Goal: Register for event/course

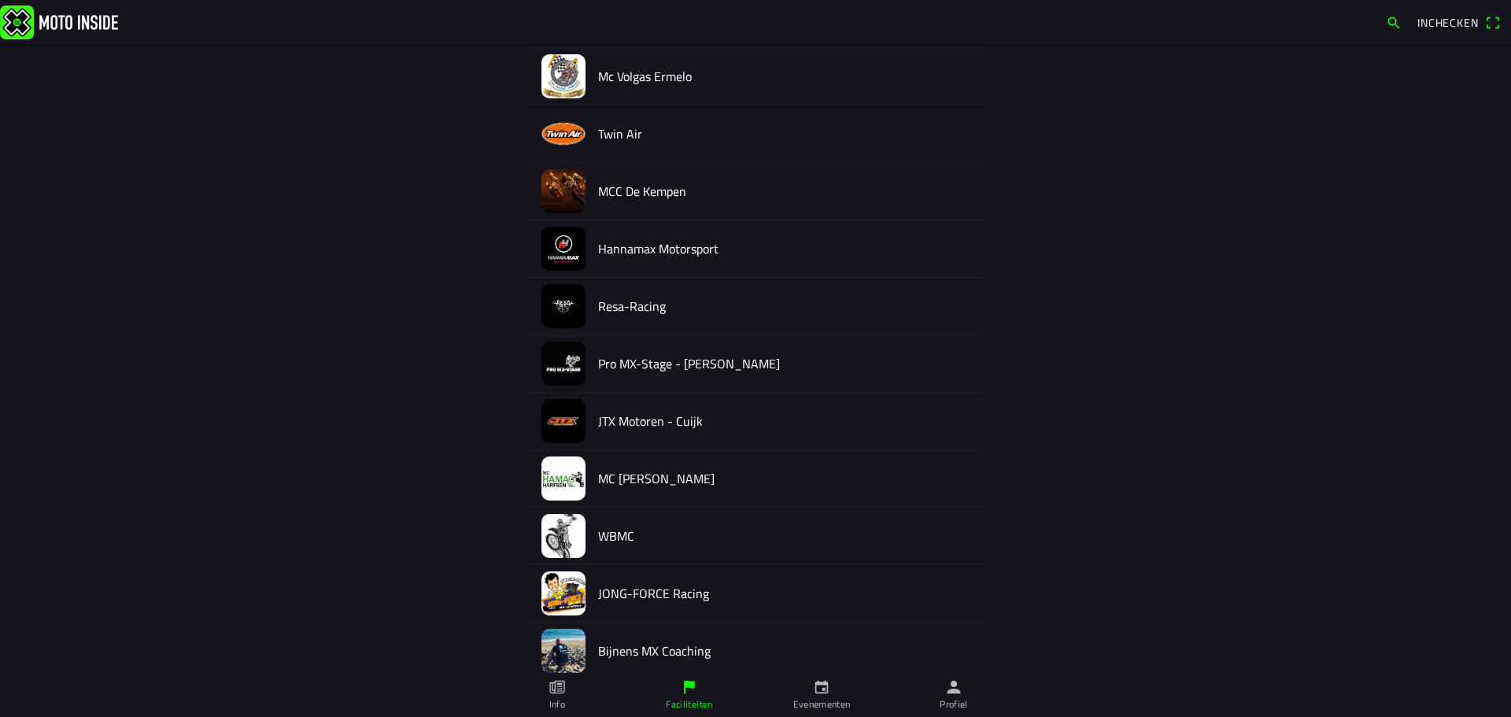
scroll to position [789, 0]
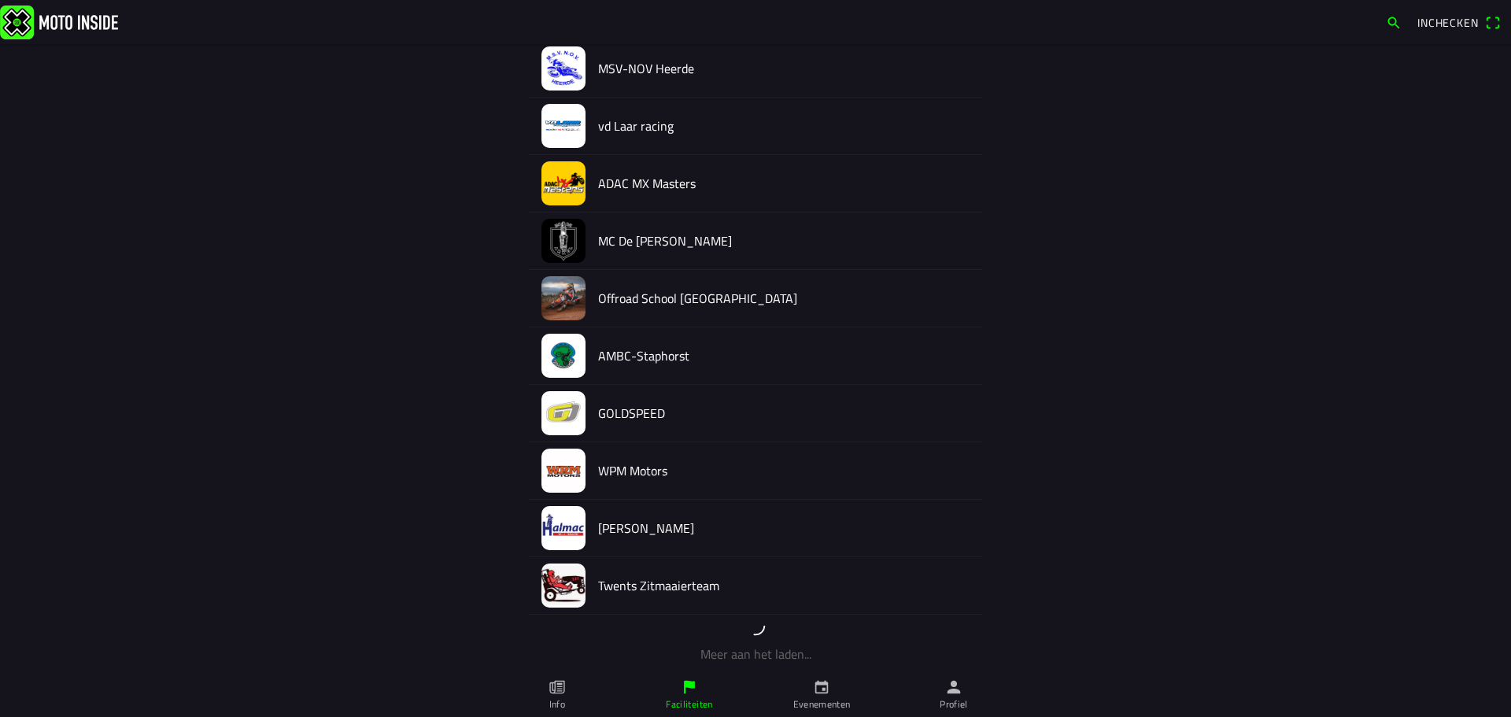
scroll to position [1363, 0]
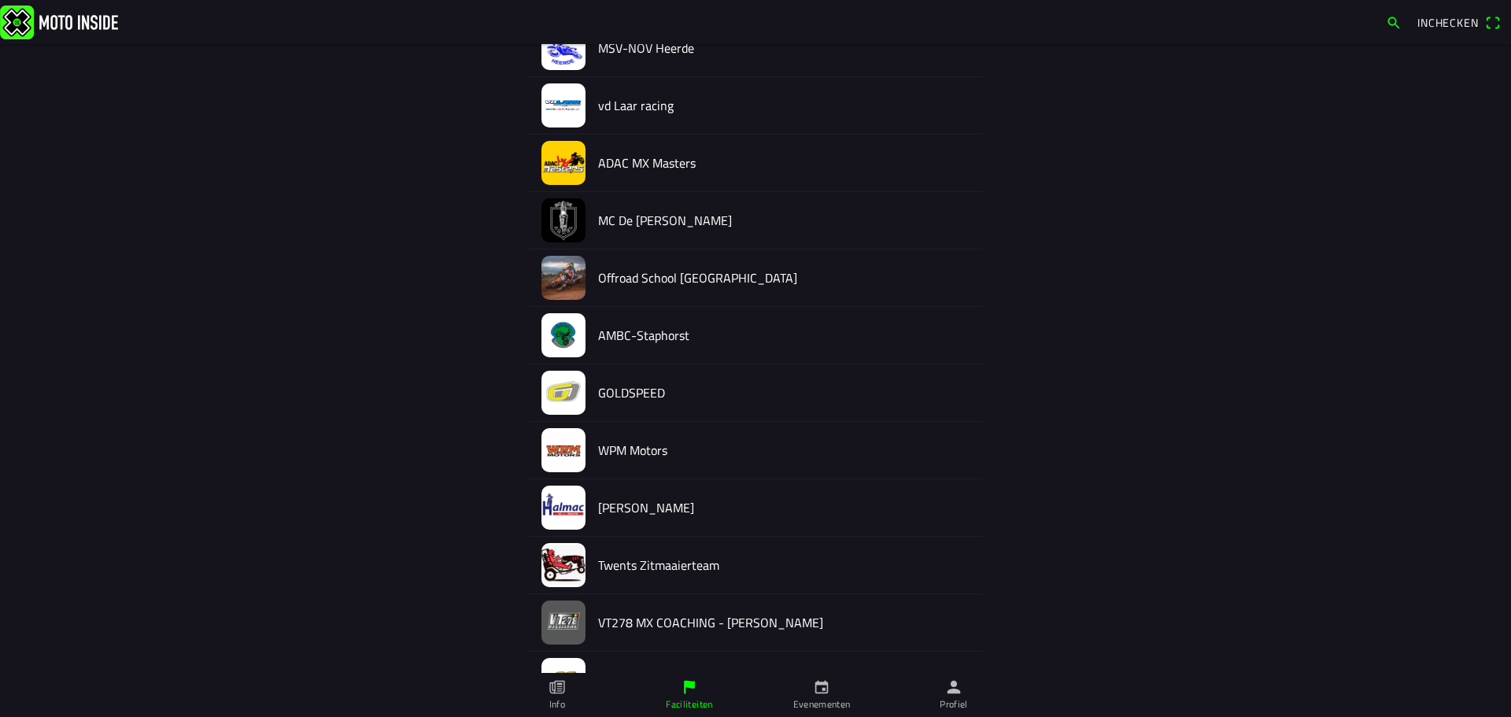
click at [577, 507] on img at bounding box center [564, 508] width 44 height 44
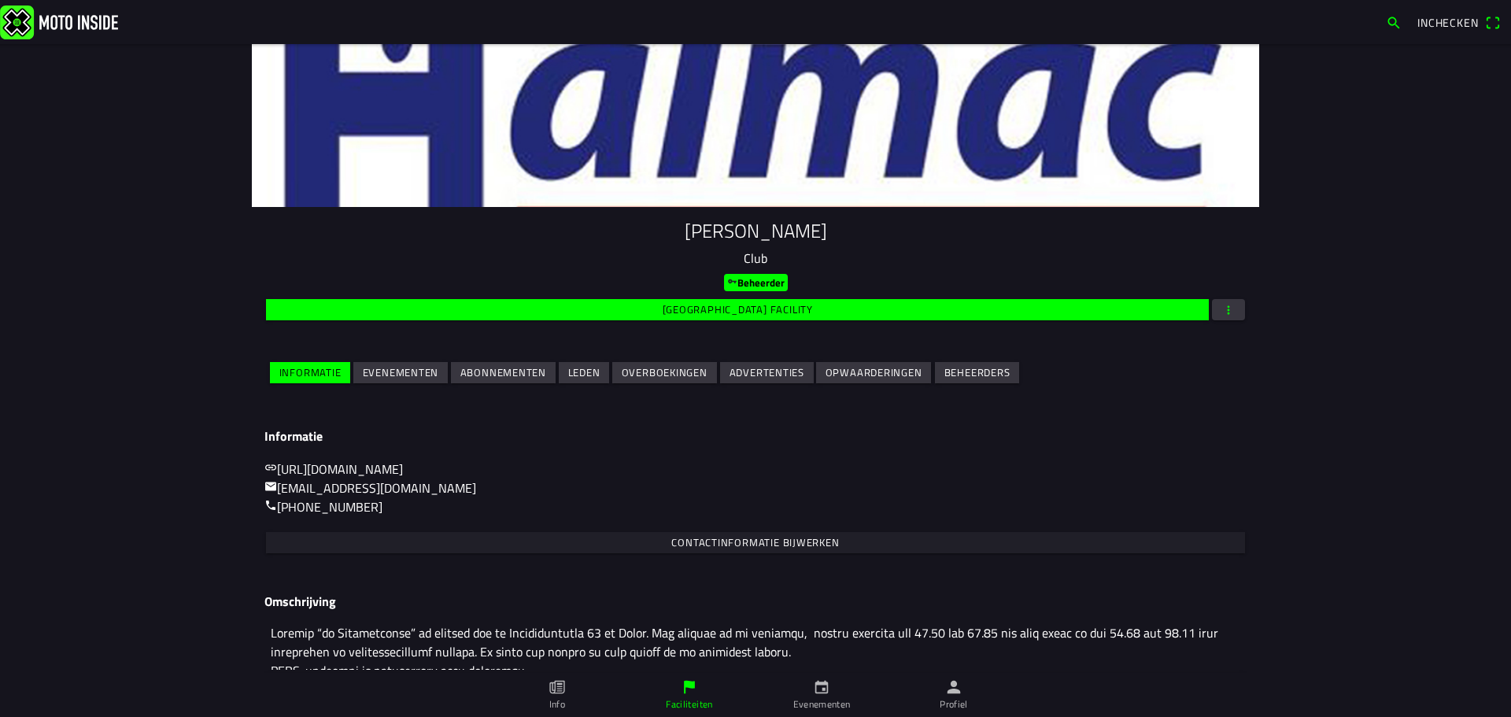
scroll to position [79, 0]
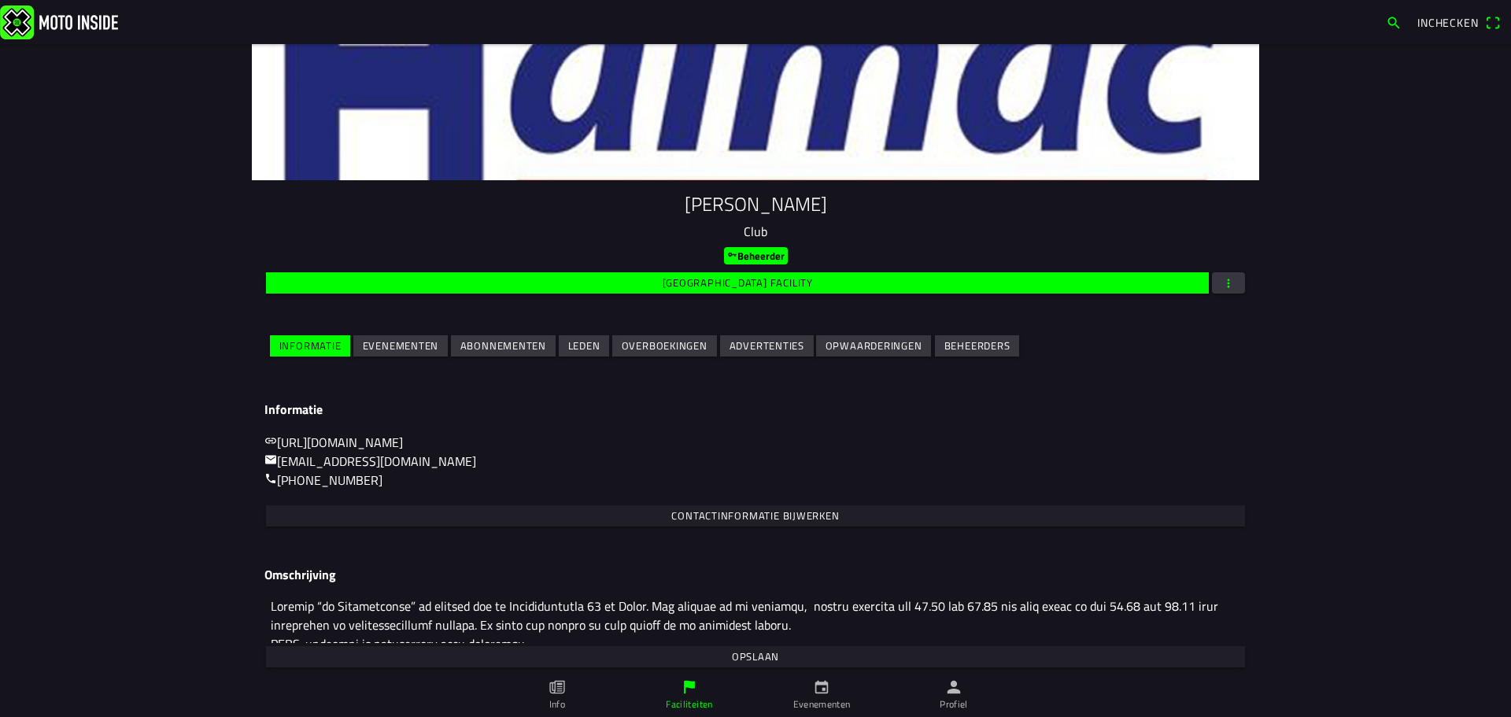
click at [0, 0] on slot "Evenementen" at bounding box center [0, 0] width 0 height 0
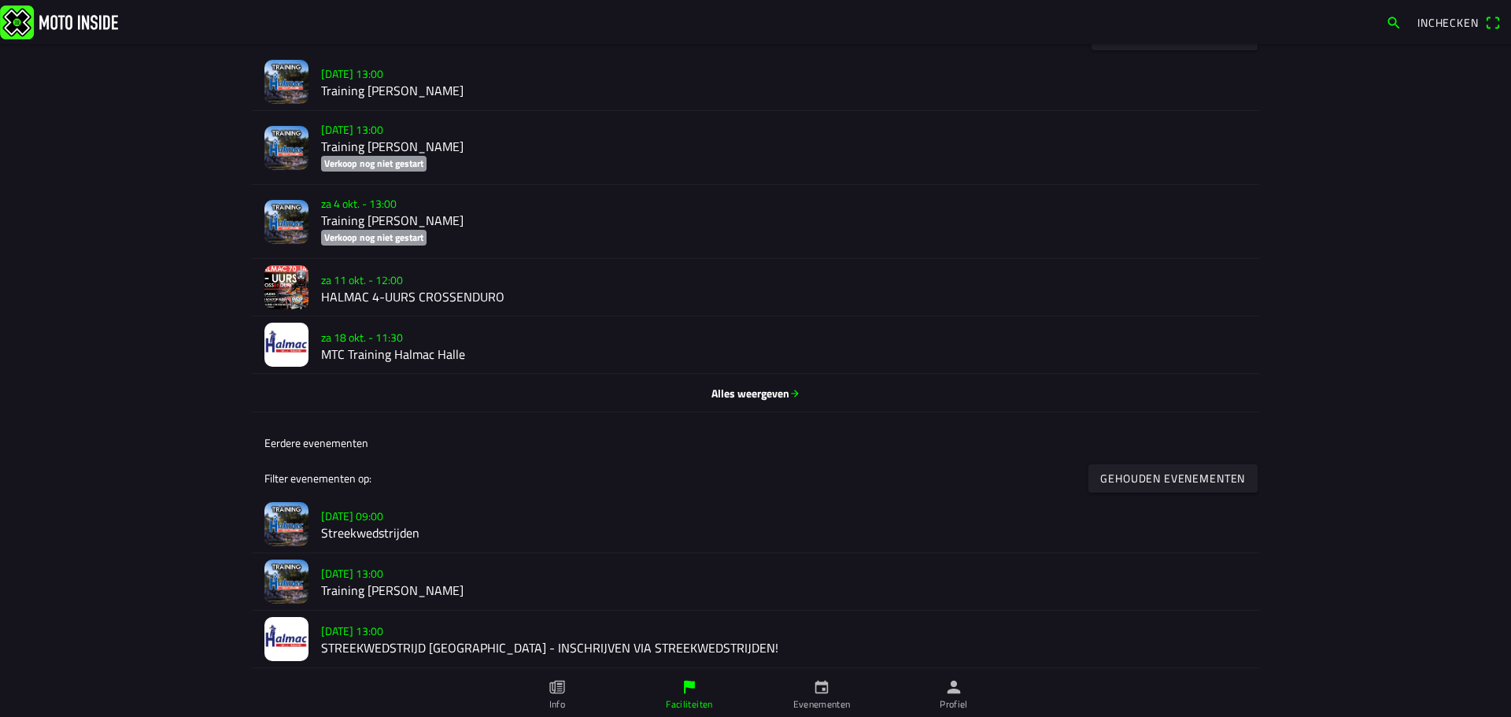
scroll to position [551, 0]
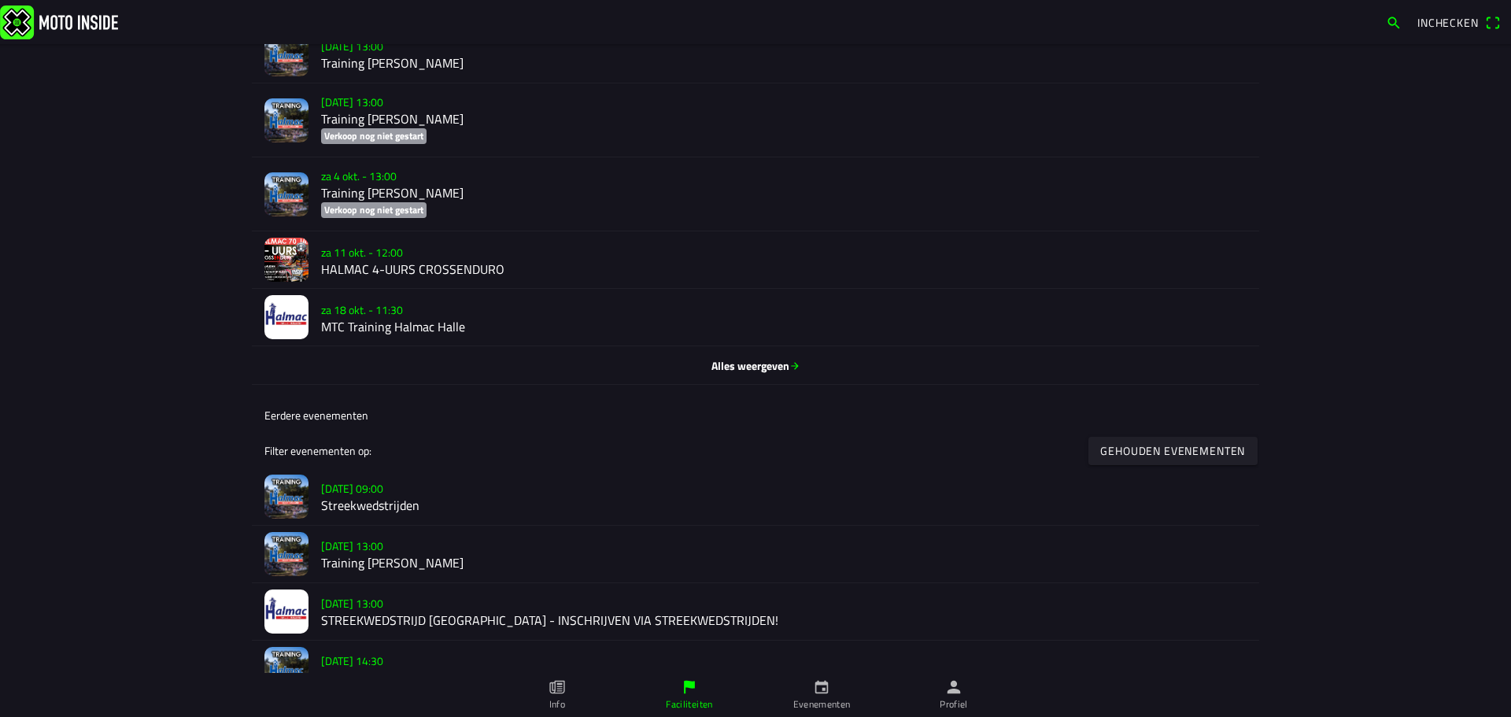
click at [409, 268] on h2 "HALMAC 4-UURS CROSSENDURO" at bounding box center [784, 268] width 926 height 15
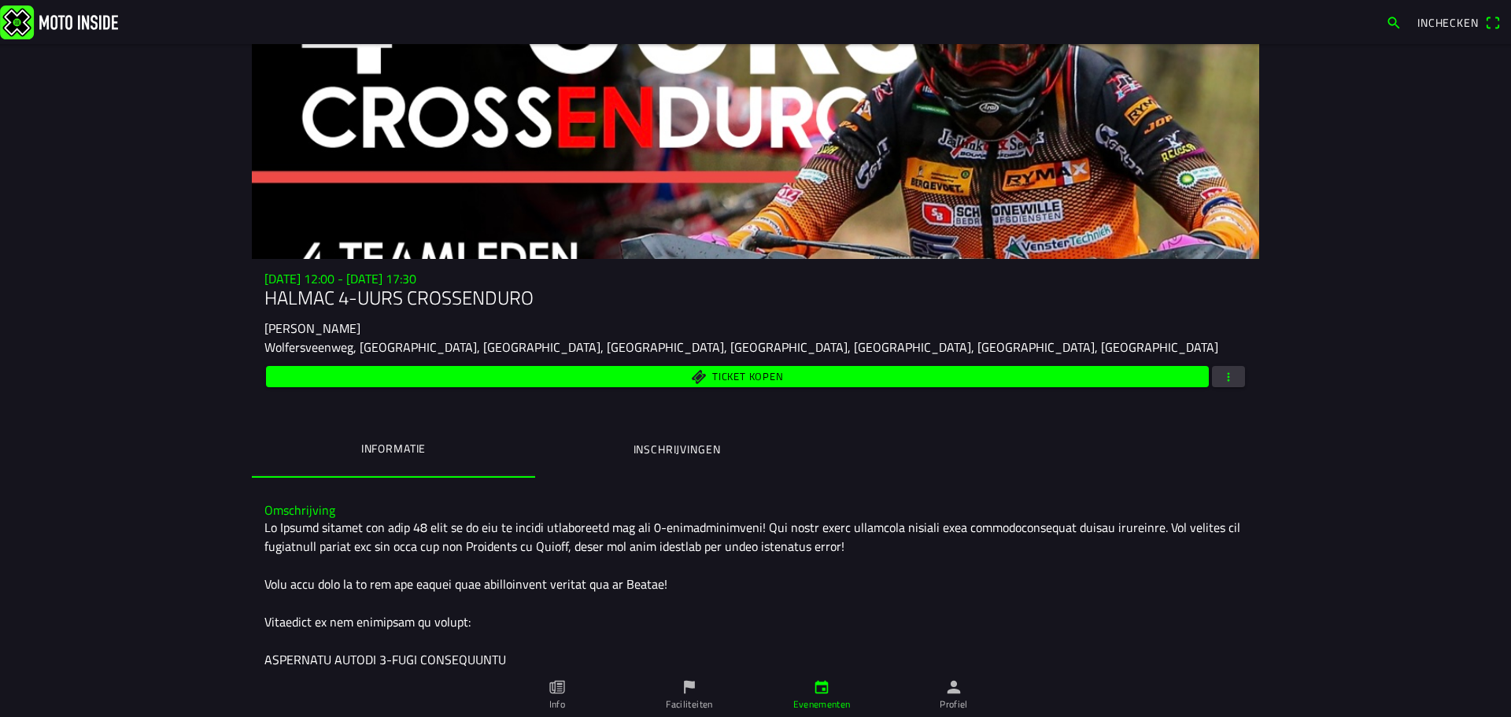
click at [651, 462] on button "Inschrijvingen" at bounding box center [676, 450] width 283 height 54
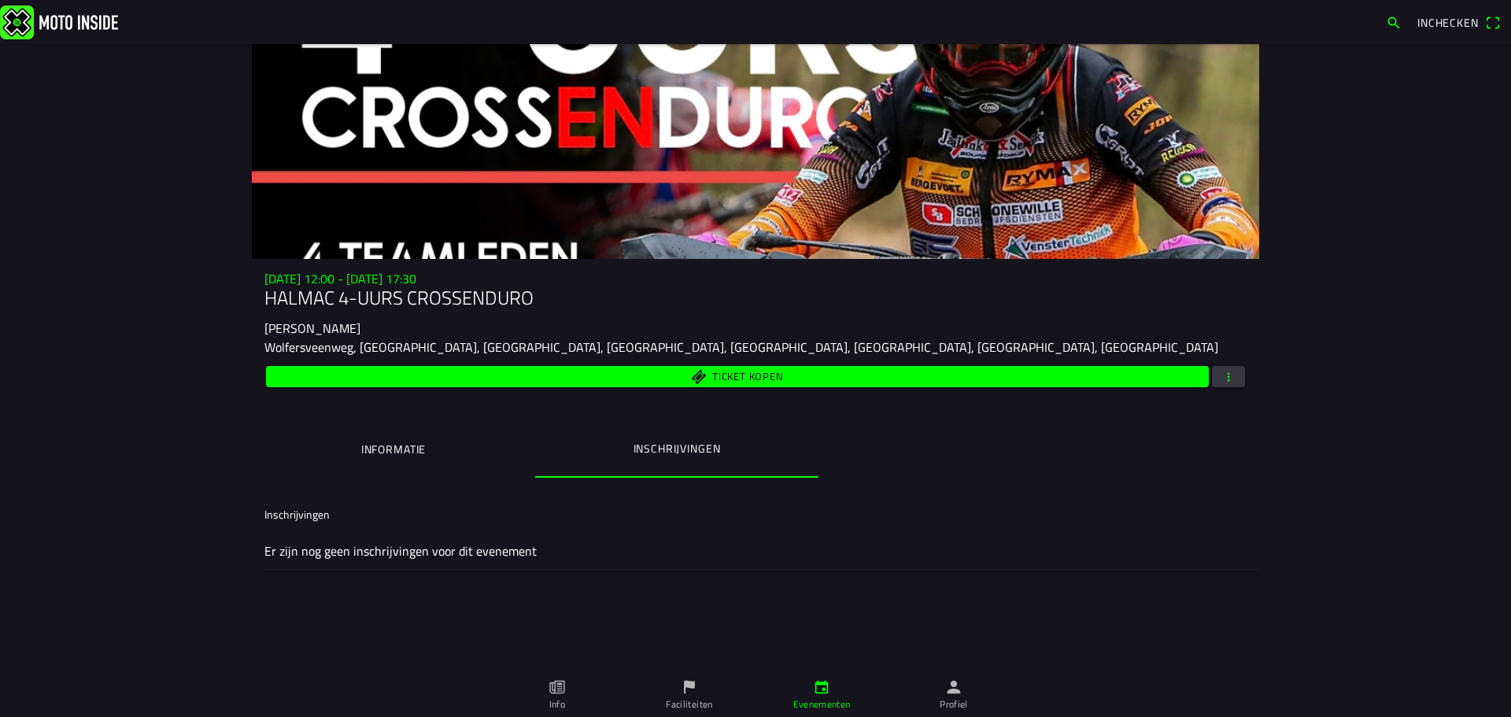
click at [416, 432] on button "Informatie" at bounding box center [393, 450] width 283 height 54
